Goal: Task Accomplishment & Management: Complete application form

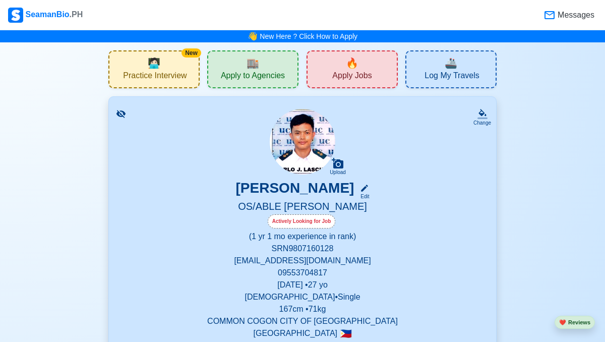
click at [279, 77] on span "Apply to Agencies" at bounding box center [253, 77] width 64 height 13
click at [296, 39] on link "New Here ? Click How to Apply" at bounding box center [309, 36] width 98 height 8
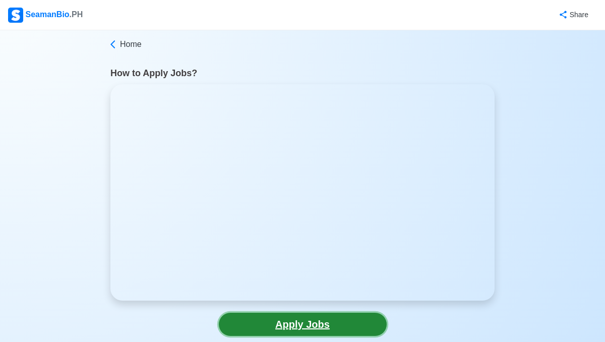
click at [303, 324] on link "Apply Jobs" at bounding box center [303, 324] width 168 height 23
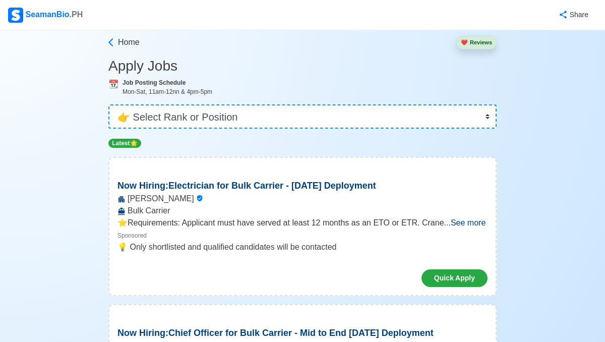
scroll to position [41, 0]
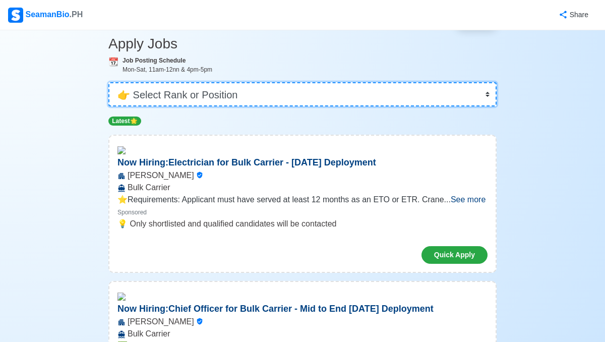
click at [252, 92] on select "👉 Select Rank or Position Master Chief Officer 2nd Officer 3rd Officer Junior O…" at bounding box center [302, 94] width 388 height 24
select select "Ordinary [PERSON_NAME]"
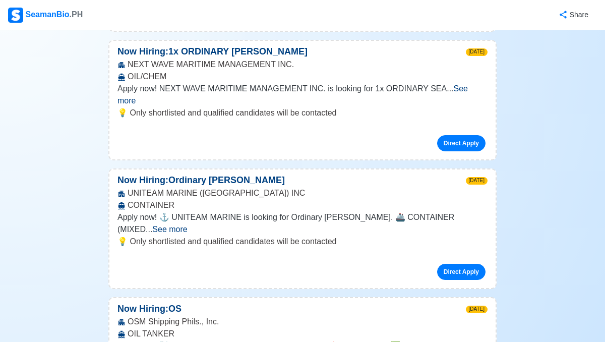
scroll to position [266, 0]
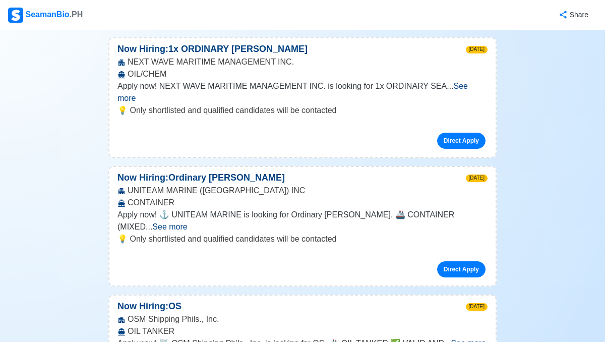
click at [187, 222] on span "See more" at bounding box center [169, 226] width 35 height 9
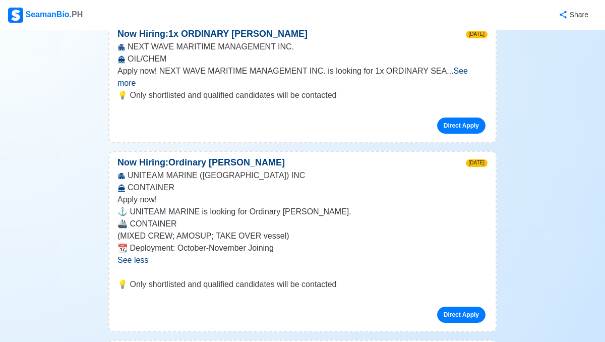
scroll to position [304, 0]
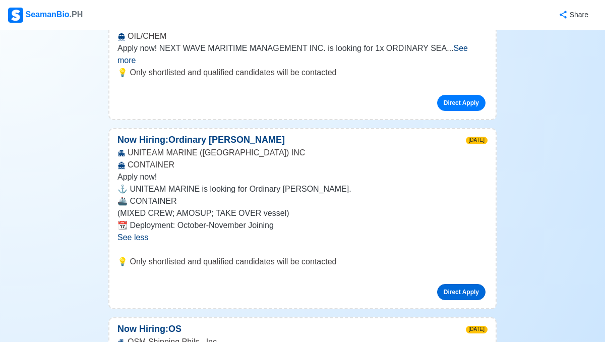
click at [450, 284] on link "Direct Apply" at bounding box center [461, 292] width 48 height 16
click at [449, 284] on link "Direct Apply" at bounding box center [461, 292] width 48 height 16
